Goal: Task Accomplishment & Management: Use online tool/utility

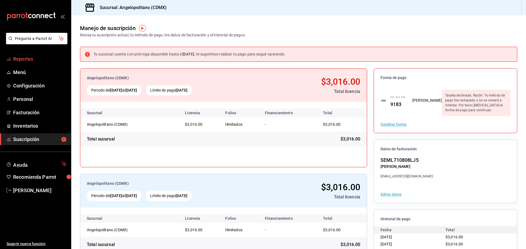
click at [24, 62] on span "Reportes" at bounding box center [39, 58] width 53 height 7
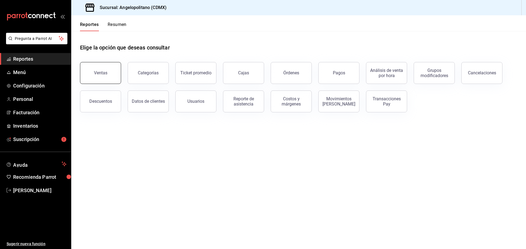
click at [94, 69] on button "Ventas" at bounding box center [100, 73] width 41 height 22
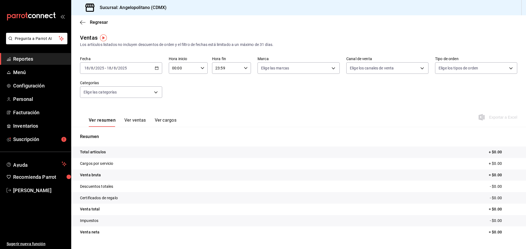
click at [155, 68] on 287 "button" at bounding box center [156, 68] width 3 height 3
click at [99, 132] on span "Rango de fechas" at bounding box center [106, 134] width 42 height 6
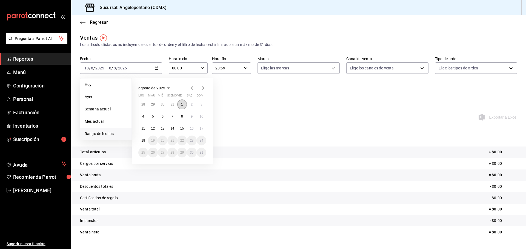
click at [184, 103] on button "1" at bounding box center [182, 105] width 10 height 10
click at [203, 104] on button "3" at bounding box center [202, 105] width 10 height 10
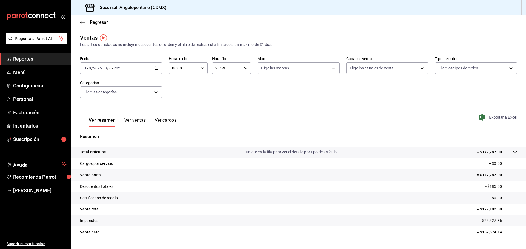
click at [488, 119] on span "Exportar a Excel" at bounding box center [498, 117] width 38 height 7
click at [155, 69] on icon "button" at bounding box center [157, 68] width 4 height 4
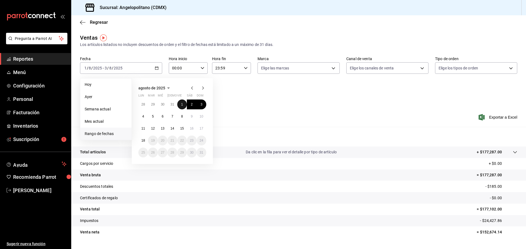
click at [183, 104] on button "1" at bounding box center [182, 105] width 10 height 10
click at [202, 128] on abbr "17" at bounding box center [202, 129] width 4 height 4
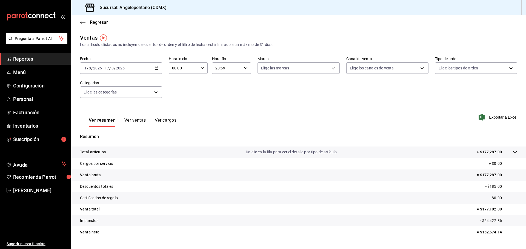
click at [202, 128] on div "Resumen Total artículos Da clic en la fila para ver el detalle por tipo de artí…" at bounding box center [298, 186] width 455 height 118
click at [493, 114] on div "Ver resumen Ver ventas Ver cargos Exportar a Excel" at bounding box center [298, 116] width 455 height 22
click at [491, 117] on span "Exportar a Excel" at bounding box center [498, 117] width 38 height 7
click at [263, 116] on div "Ver resumen Ver ventas Ver cargos Exportar a Excel" at bounding box center [298, 116] width 455 height 22
drag, startPoint x: 209, startPoint y: 99, endPoint x: 192, endPoint y: 85, distance: 21.4
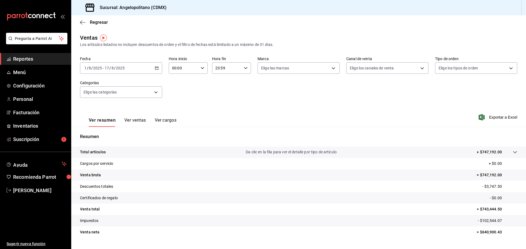
click at [209, 99] on div "Fecha [DATE] [DATE] - [DATE] [DATE] Hora inicio 00:00 Hora inicio Hora fin 23:5…" at bounding box center [298, 80] width 437 height 48
click at [156, 69] on icon "button" at bounding box center [157, 68] width 4 height 4
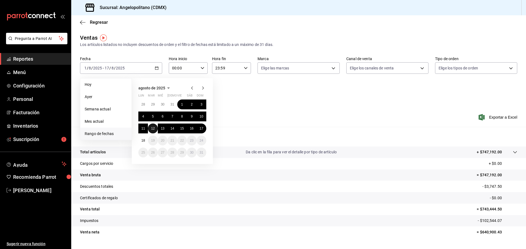
click at [151, 128] on button "12" at bounding box center [153, 129] width 10 height 10
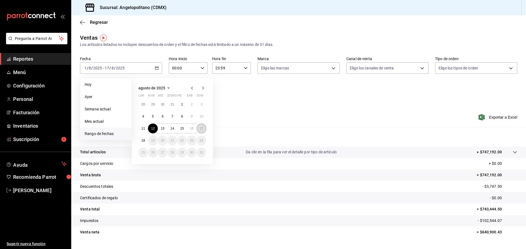
click at [201, 129] on abbr "17" at bounding box center [202, 129] width 4 height 4
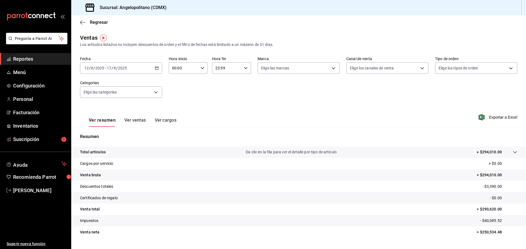
click at [396, 115] on div "Ver resumen Ver ventas Ver cargos Exportar a Excel" at bounding box center [298, 116] width 455 height 22
click at [317, 111] on div "Ver resumen Ver ventas Ver cargos Exportar a Excel" at bounding box center [298, 116] width 455 height 22
click at [316, 120] on div "Ver resumen Ver ventas Ver cargos Exportar a Excel" at bounding box center [298, 116] width 455 height 22
